Goal: Task Accomplishment & Management: Manage account settings

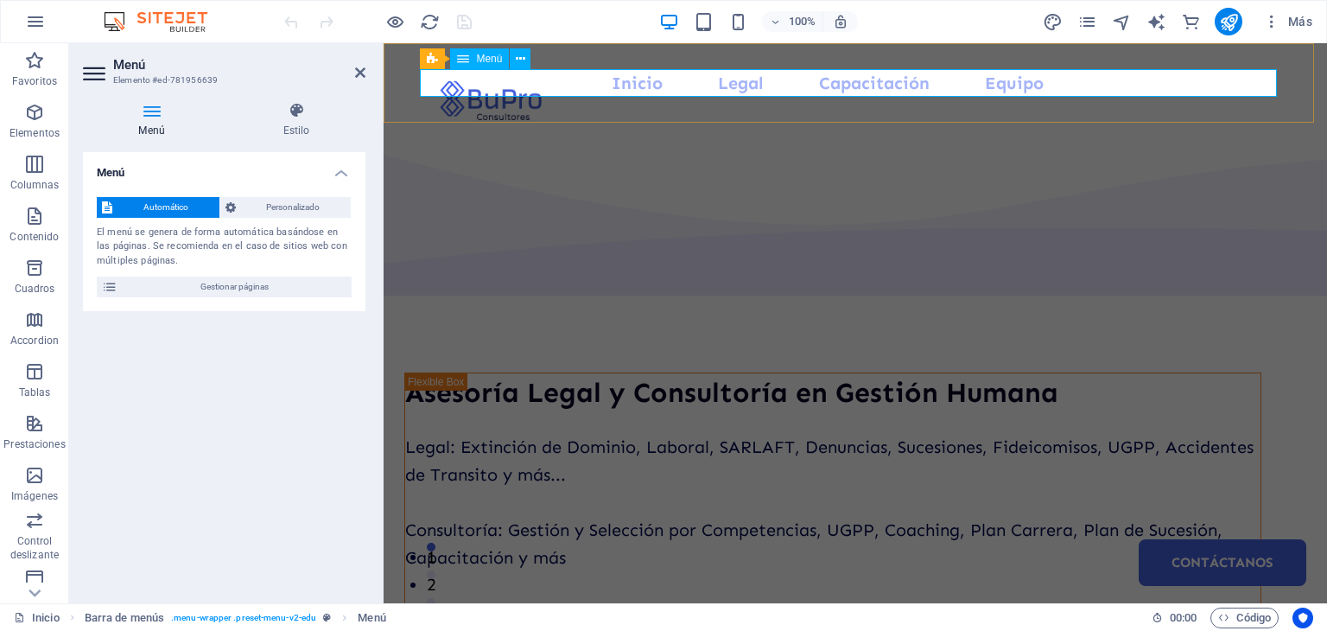
click at [853, 80] on nav "Inicio Legal Capacitación Equipo Contáctanos" at bounding box center [855, 83] width 857 height 28
click at [293, 282] on span "Gestionar páginas" at bounding box center [235, 286] width 224 height 21
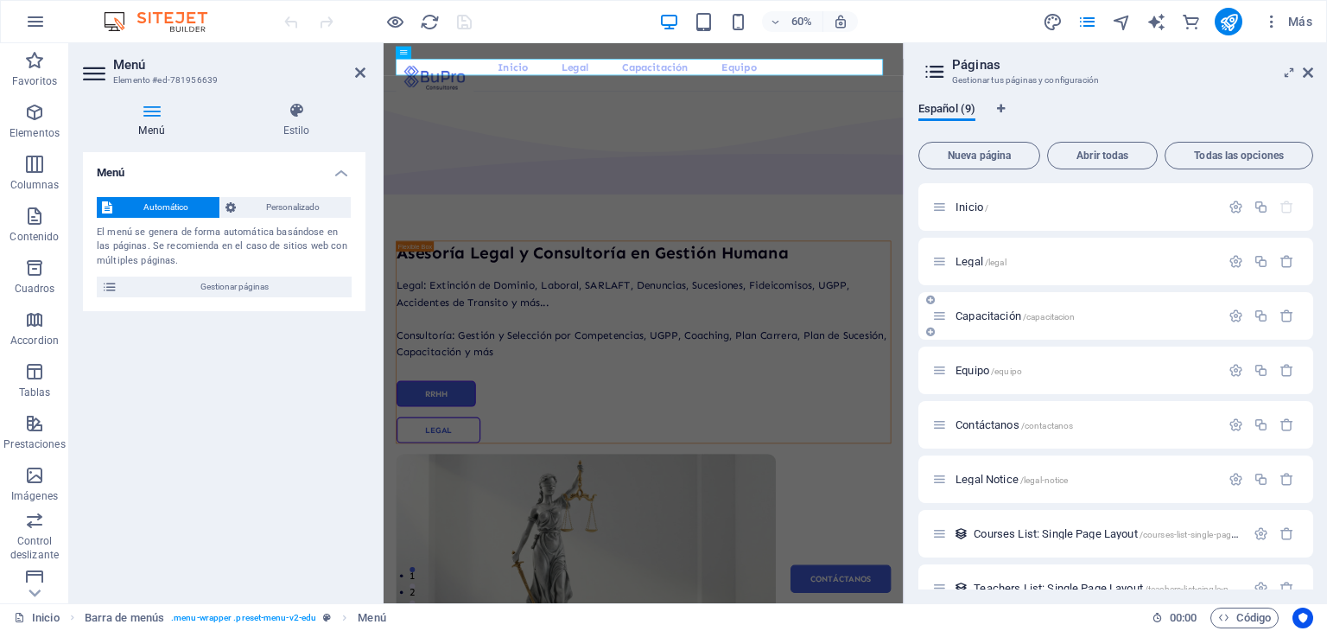
click at [995, 320] on span "Capacitación /capacitacion" at bounding box center [1014, 315] width 119 height 13
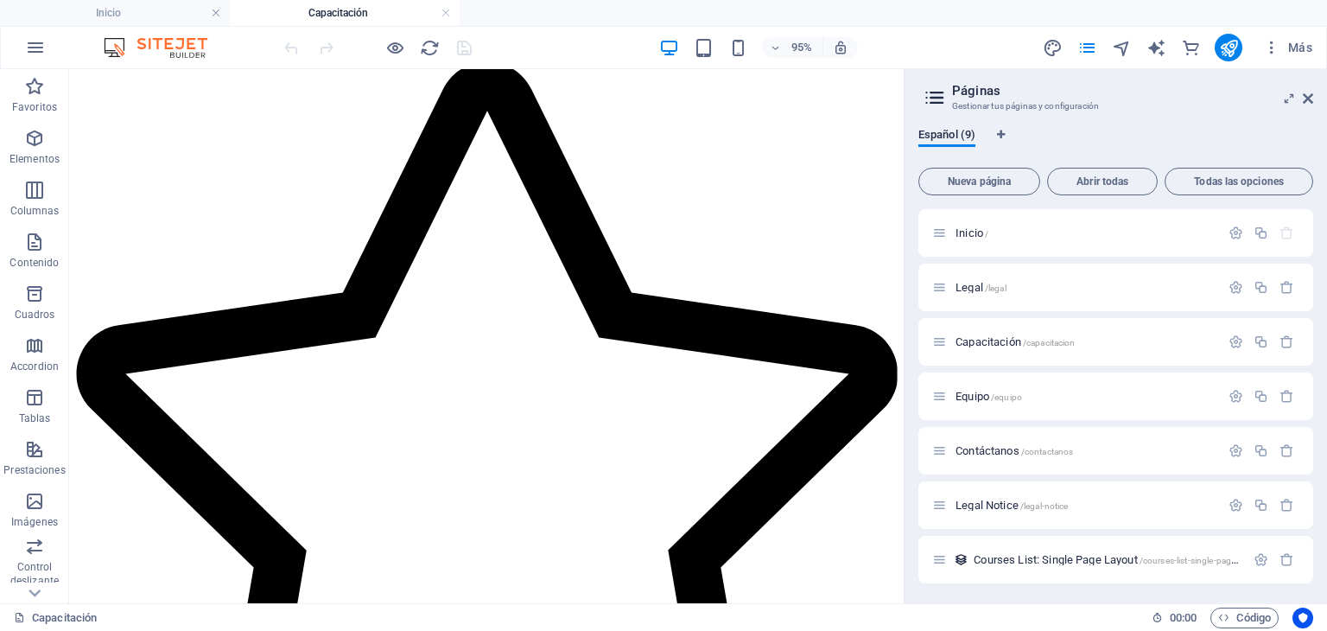
scroll to position [2191, 0]
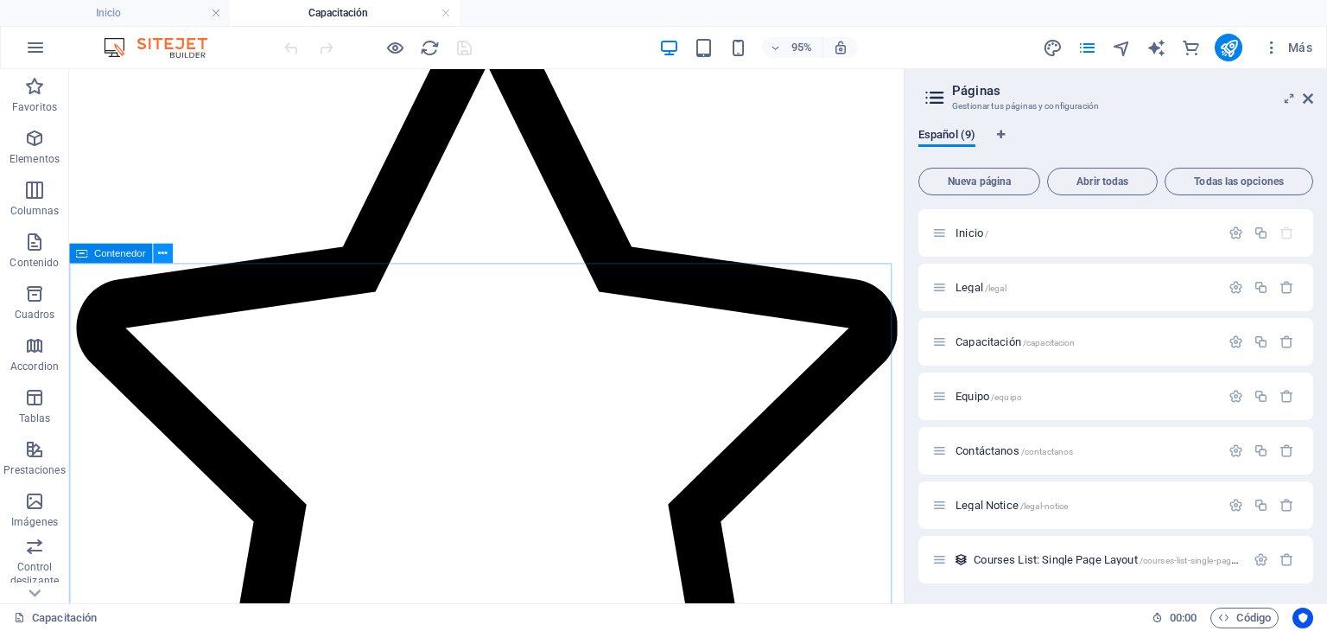
click at [159, 253] on icon at bounding box center [162, 252] width 9 height 17
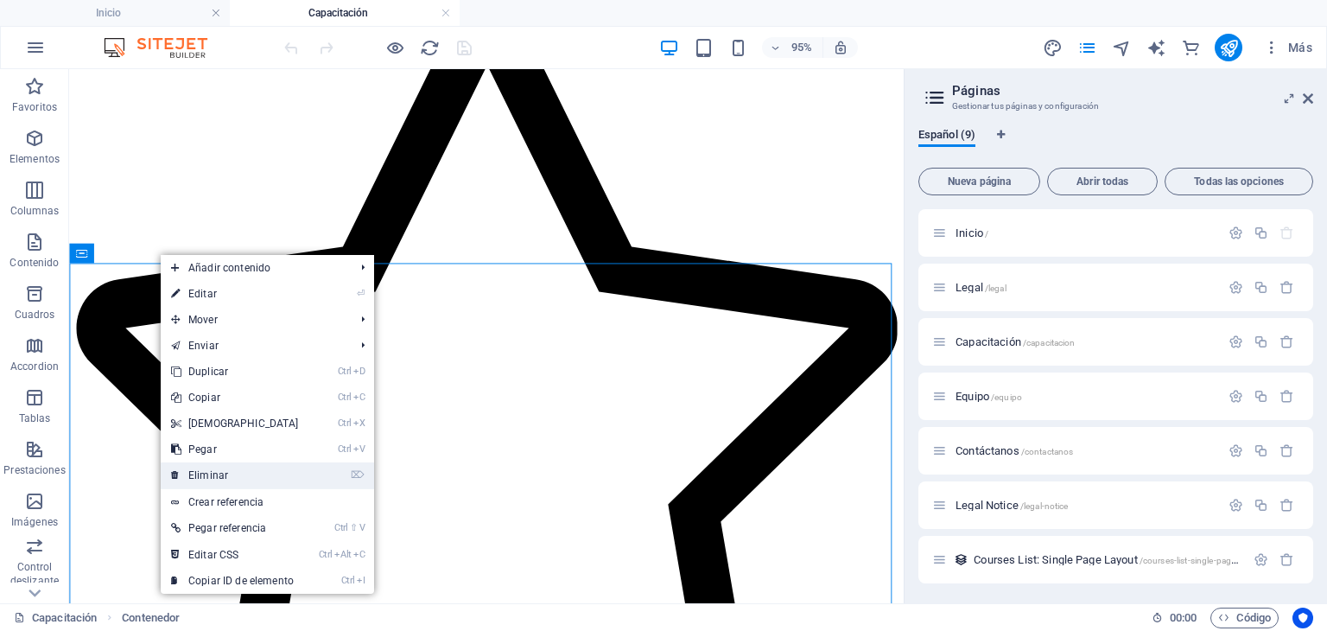
click at [245, 472] on link "⌦ Eliminar" at bounding box center [235, 475] width 149 height 26
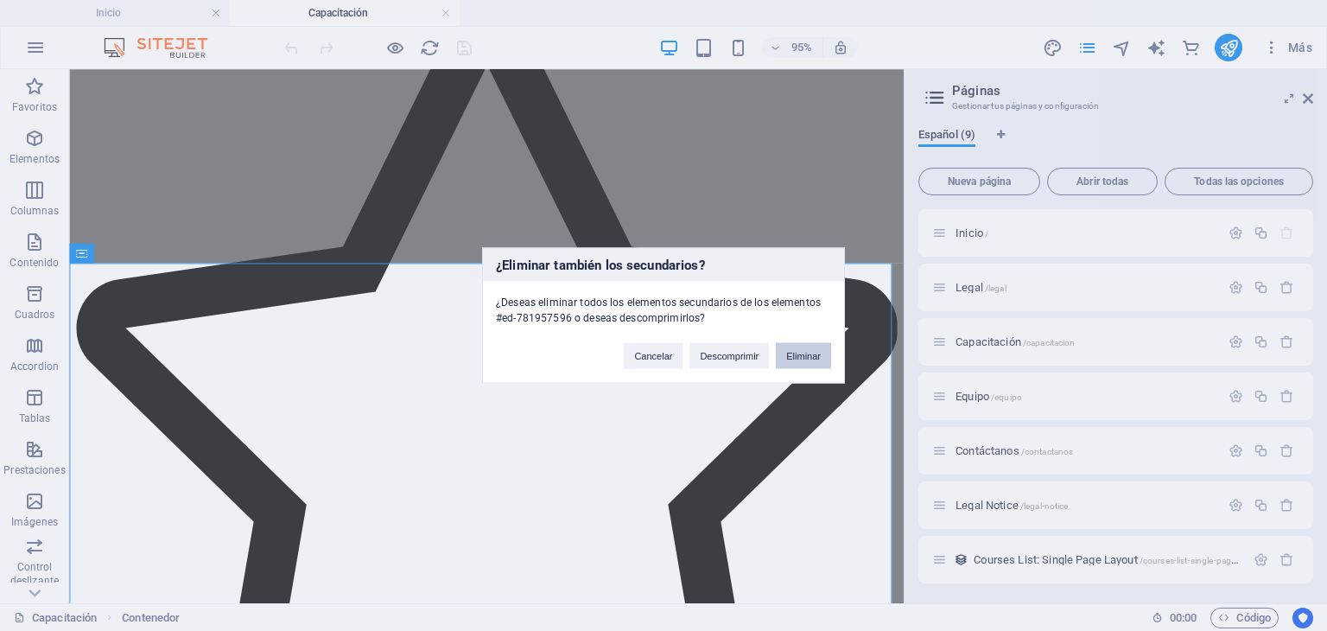
click at [809, 357] on button "Eliminar" at bounding box center [803, 356] width 55 height 26
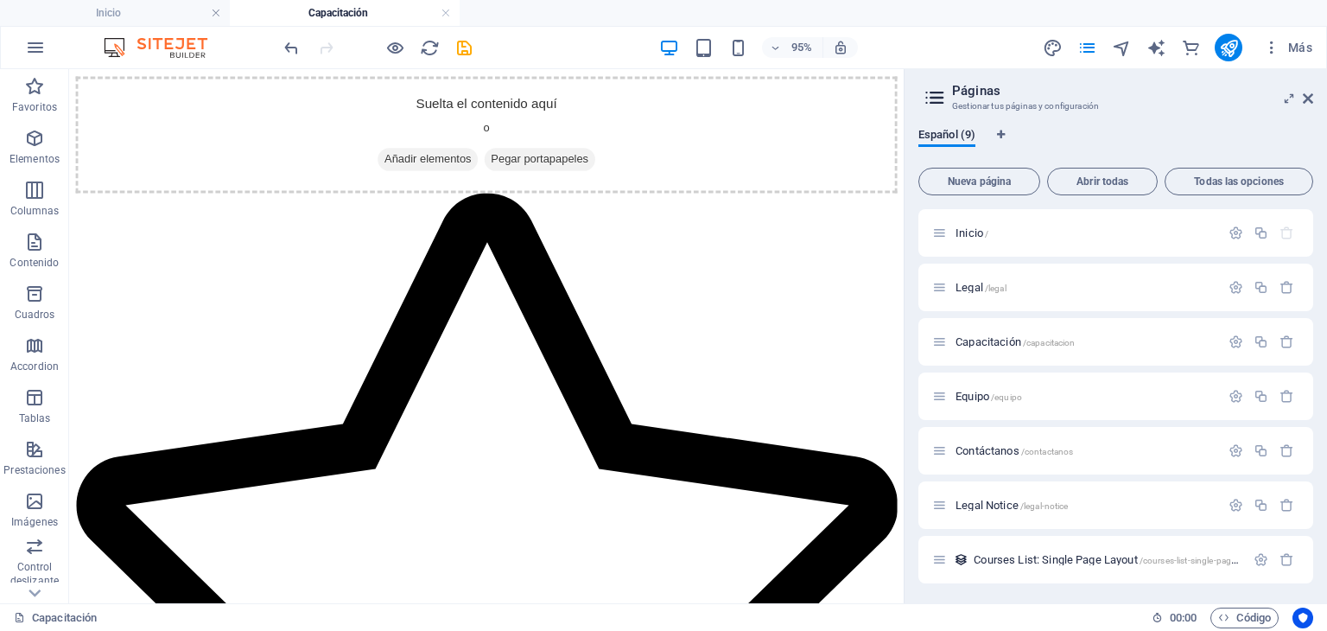
scroll to position [2189, 0]
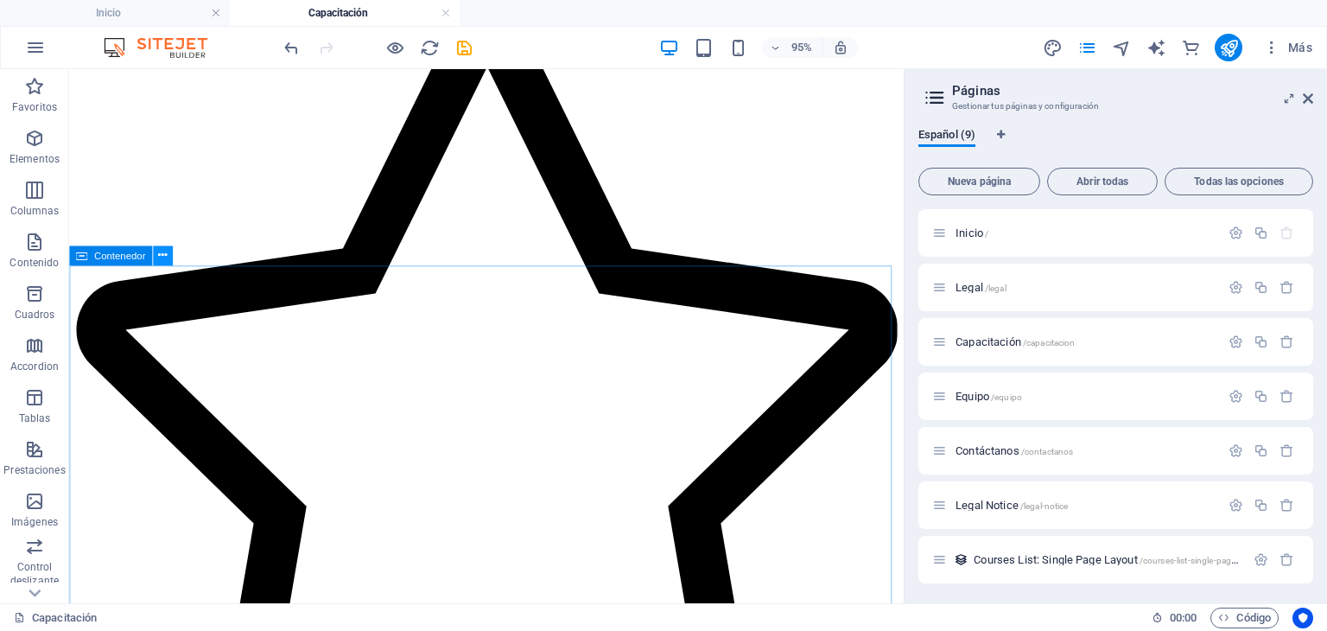
click at [158, 257] on icon at bounding box center [162, 254] width 9 height 17
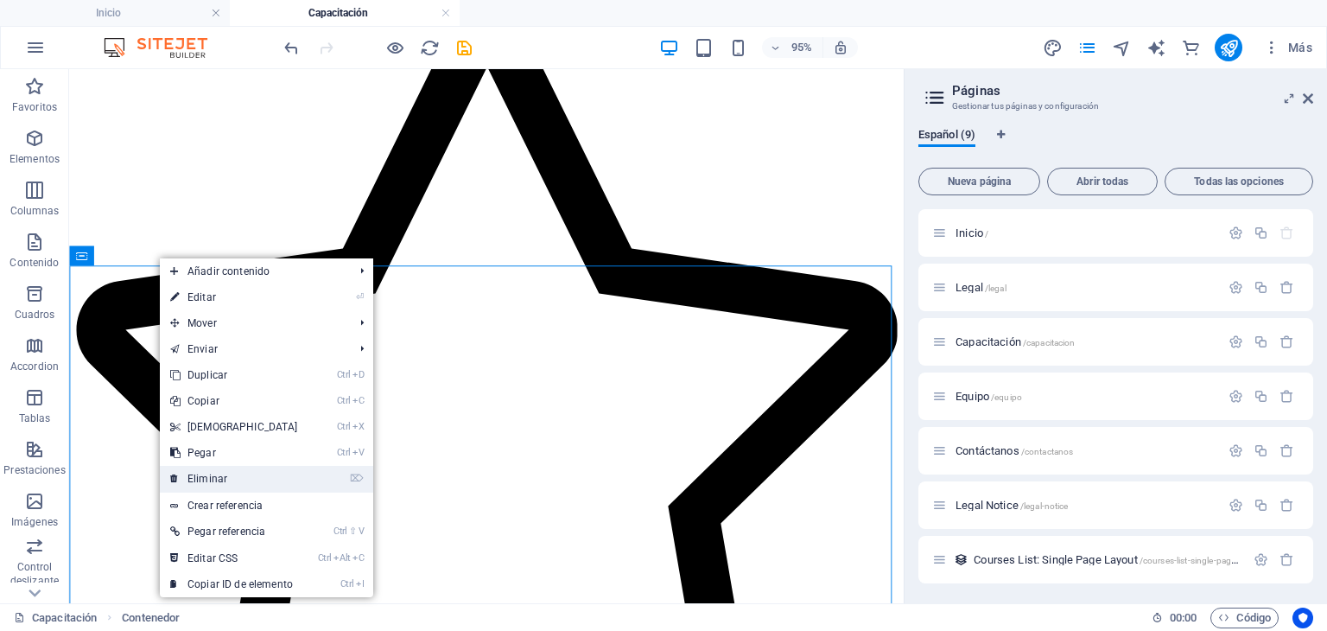
click at [218, 479] on link "⌦ Eliminar" at bounding box center [234, 479] width 149 height 26
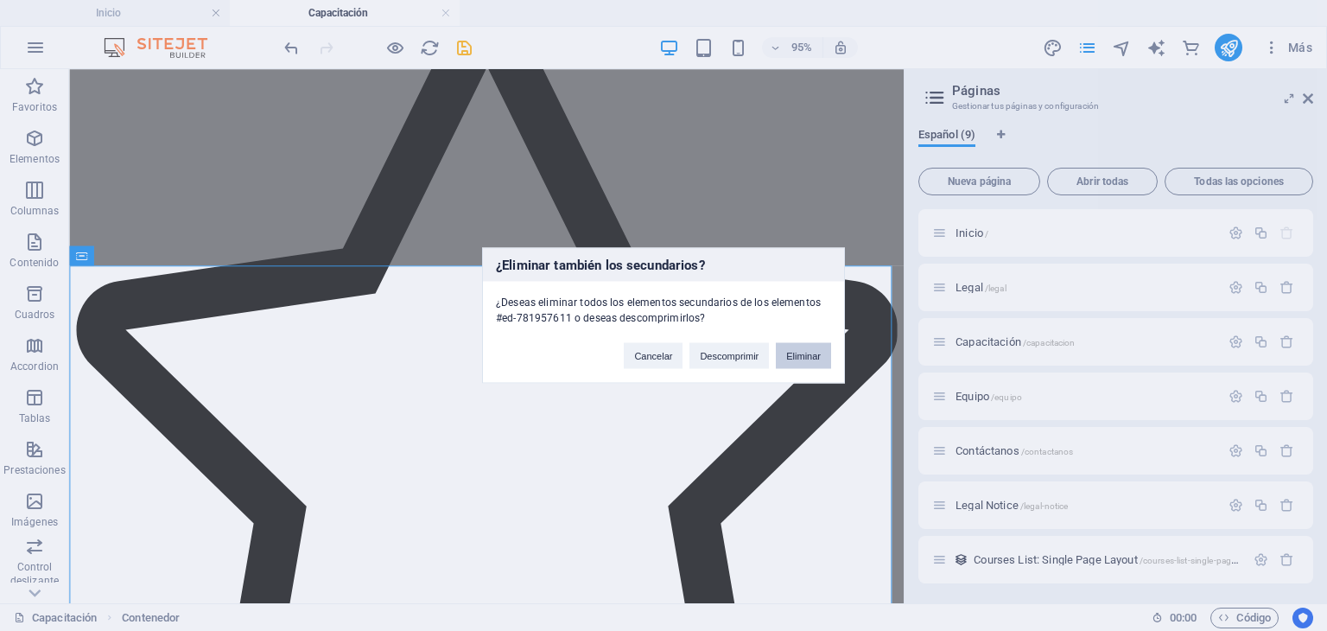
click at [826, 346] on button "Eliminar" at bounding box center [803, 356] width 55 height 26
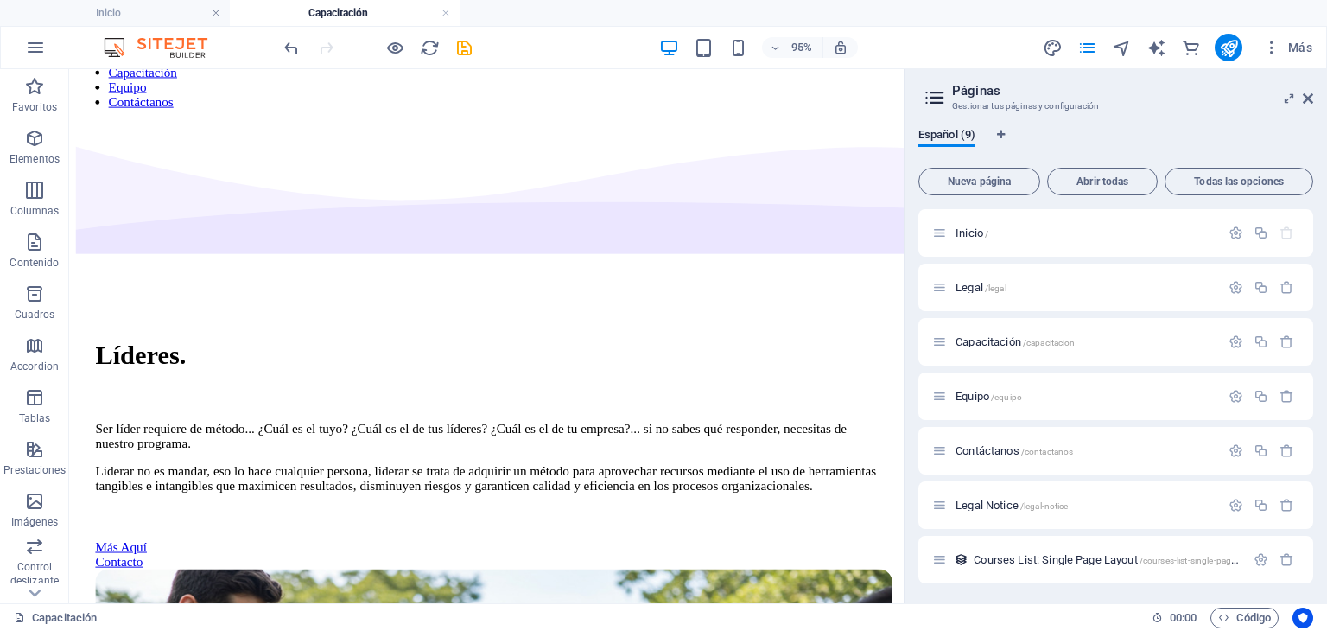
scroll to position [0, 0]
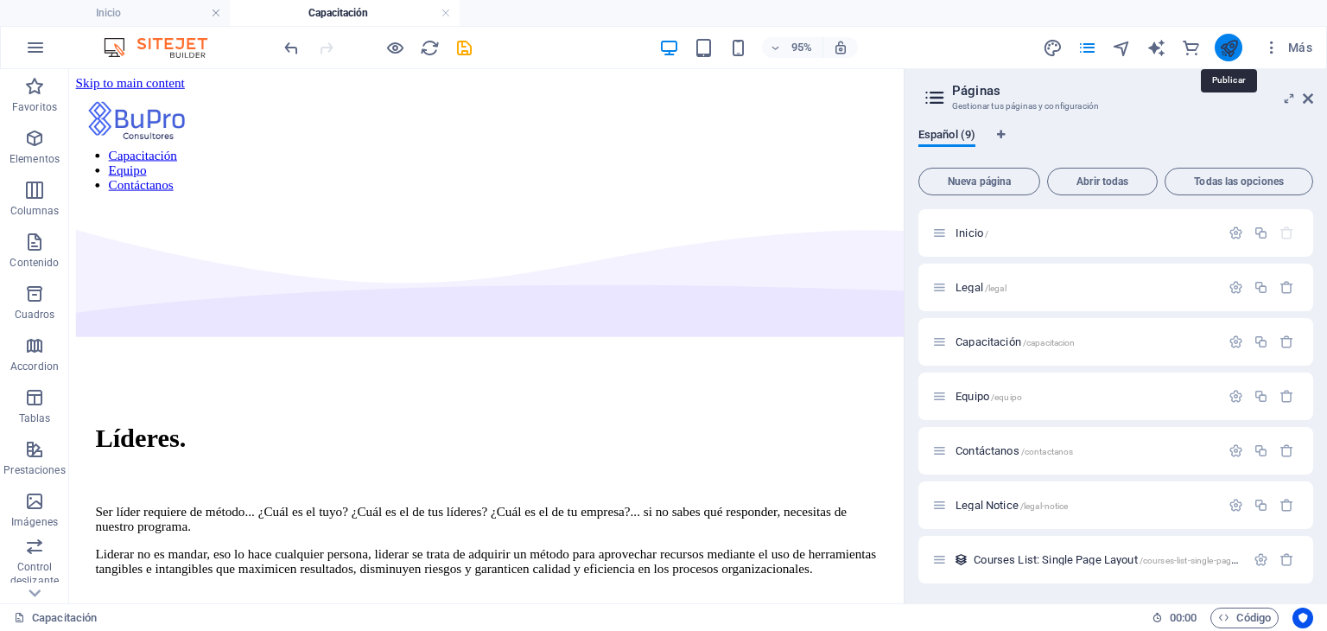
click at [1225, 43] on icon "publish" at bounding box center [1229, 48] width 20 height 20
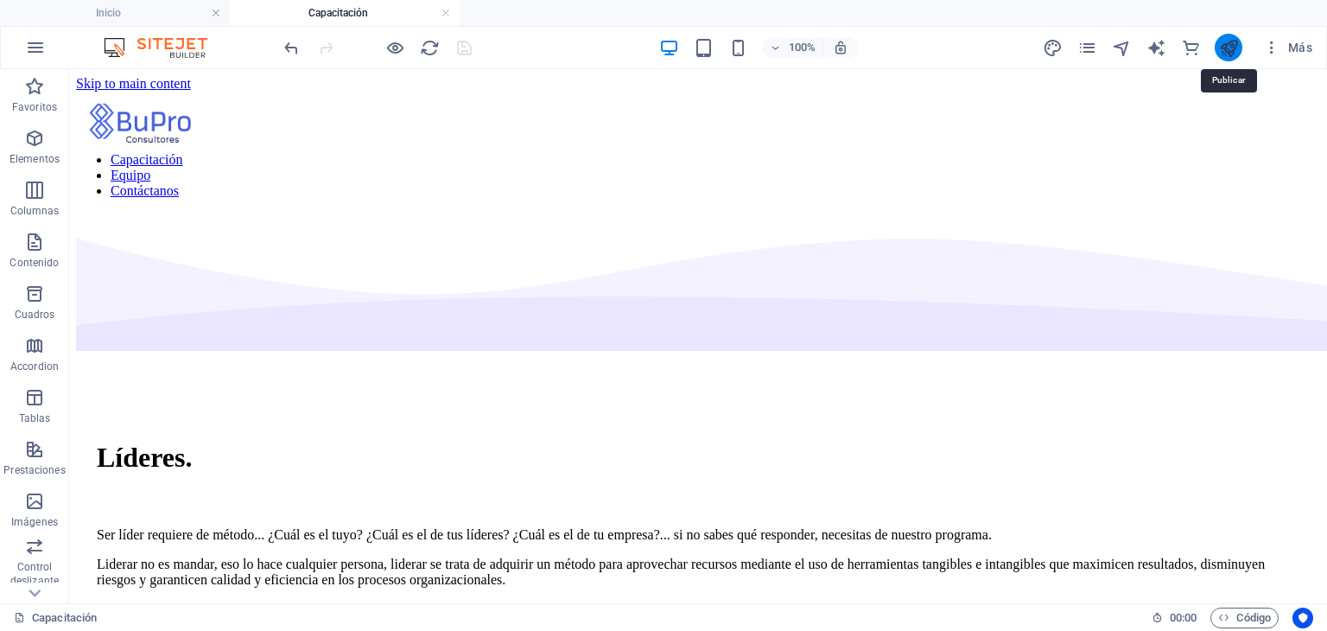
click at [1225, 43] on icon "publish" at bounding box center [1229, 48] width 20 height 20
